Goal: Find specific page/section: Find specific page/section

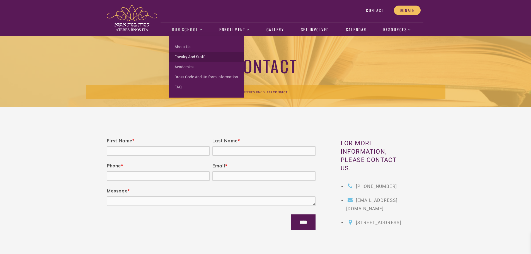
click at [189, 56] on link "Faculty and Staff" at bounding box center [206, 57] width 75 height 10
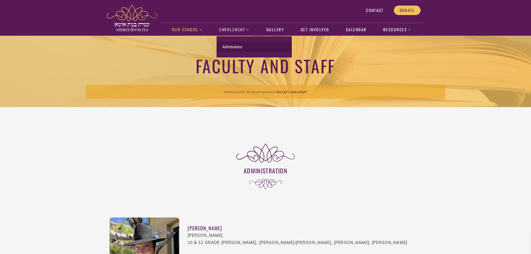
click at [231, 46] on link "Admissions" at bounding box center [253, 47] width 75 height 10
